Goal: Communication & Community: Answer question/provide support

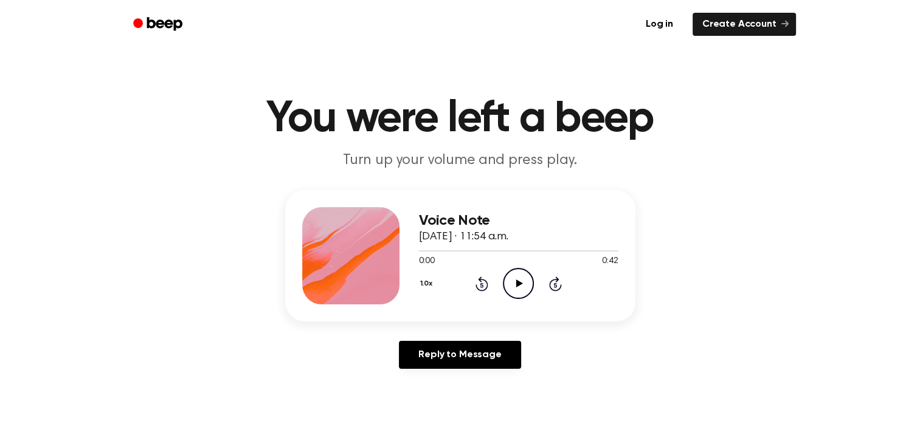
click at [518, 284] on icon at bounding box center [519, 284] width 7 height 8
click at [518, 284] on icon "Pause Audio" at bounding box center [518, 283] width 31 height 31
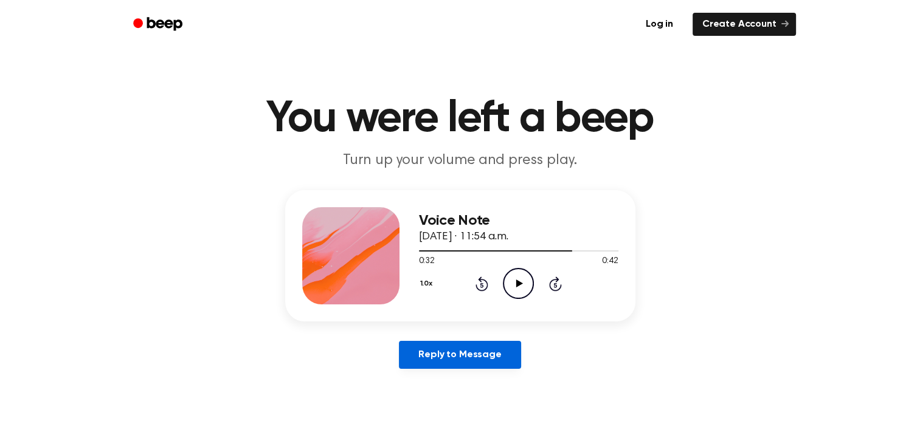
click at [466, 355] on link "Reply to Message" at bounding box center [460, 355] width 122 height 28
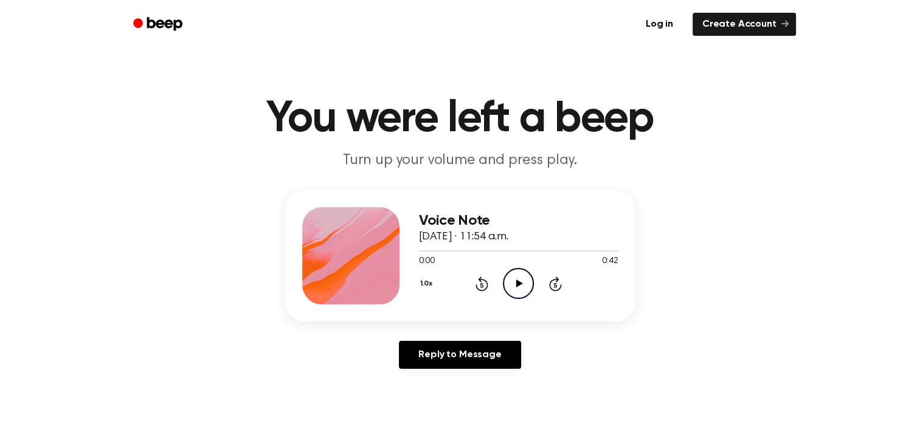
click at [519, 282] on icon "Play Audio" at bounding box center [518, 283] width 31 height 31
click at [519, 282] on icon at bounding box center [519, 284] width 7 height 8
click at [521, 280] on icon "Play Audio" at bounding box center [518, 283] width 31 height 31
click at [519, 281] on icon "Play Audio" at bounding box center [518, 283] width 31 height 31
click at [515, 289] on icon "Play Audio" at bounding box center [518, 283] width 31 height 31
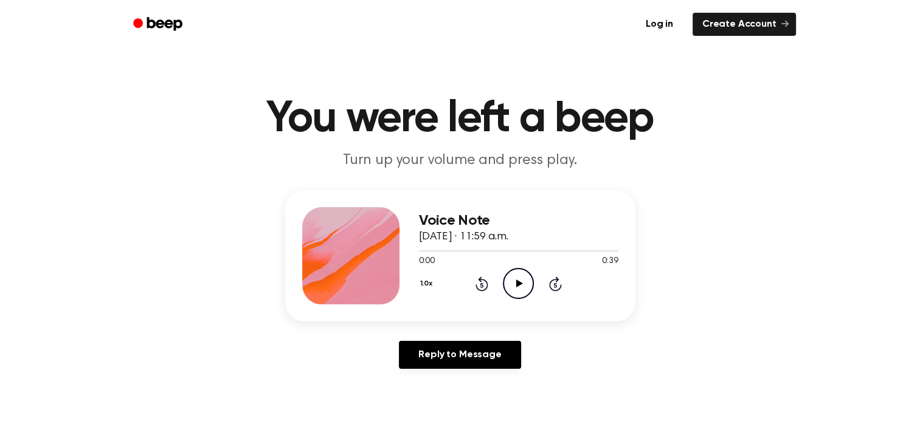
click at [517, 290] on icon "Play Audio" at bounding box center [518, 283] width 31 height 31
click at [517, 290] on icon "Pause Audio" at bounding box center [518, 283] width 31 height 31
click at [519, 280] on icon "Play Audio" at bounding box center [518, 283] width 31 height 31
click at [516, 280] on icon "Play Audio" at bounding box center [518, 283] width 31 height 31
click at [519, 285] on icon at bounding box center [519, 284] width 7 height 8
